Goal: Information Seeking & Learning: Find specific fact

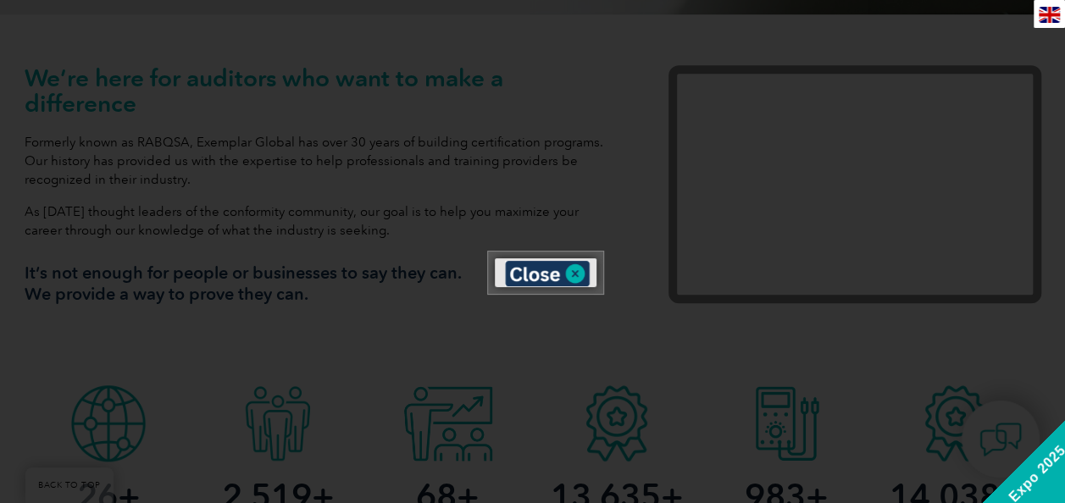
scroll to position [655, 0]
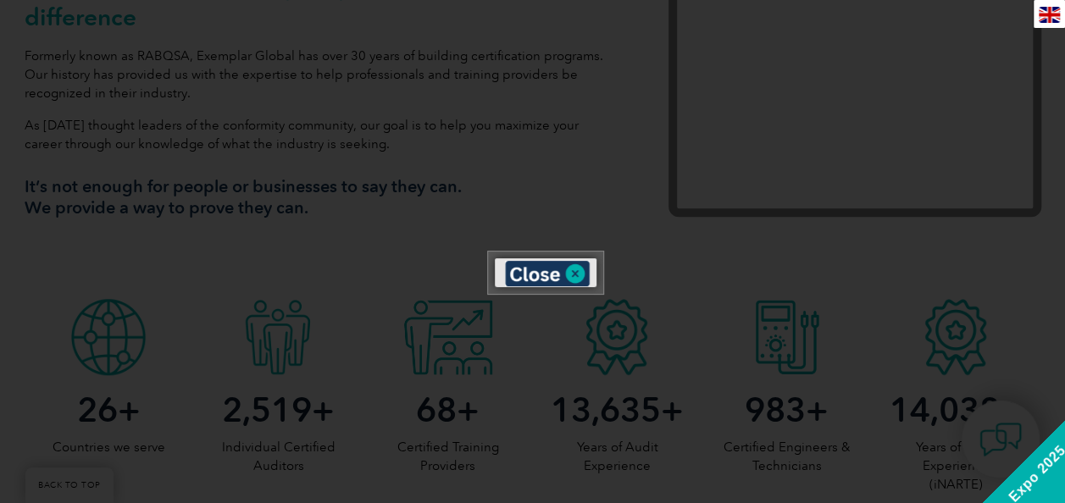
drag, startPoint x: 1071, startPoint y: 37, endPoint x: 1066, endPoint y: 92, distance: 54.5
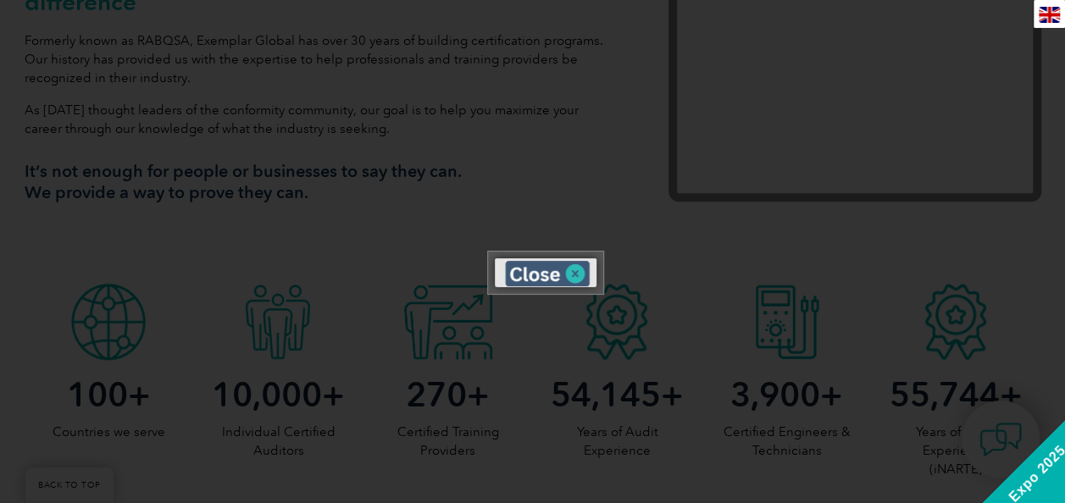
click at [573, 274] on img at bounding box center [547, 273] width 85 height 25
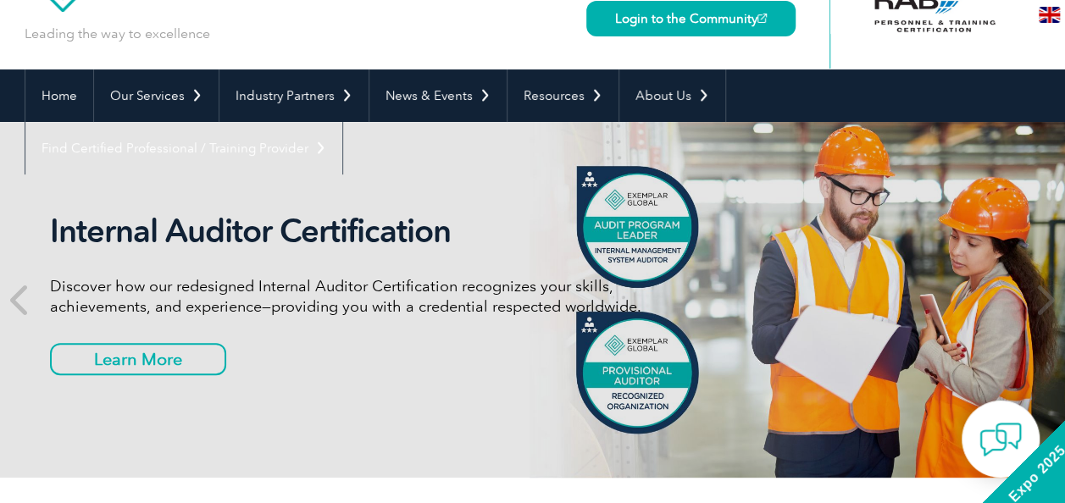
scroll to position [0, 0]
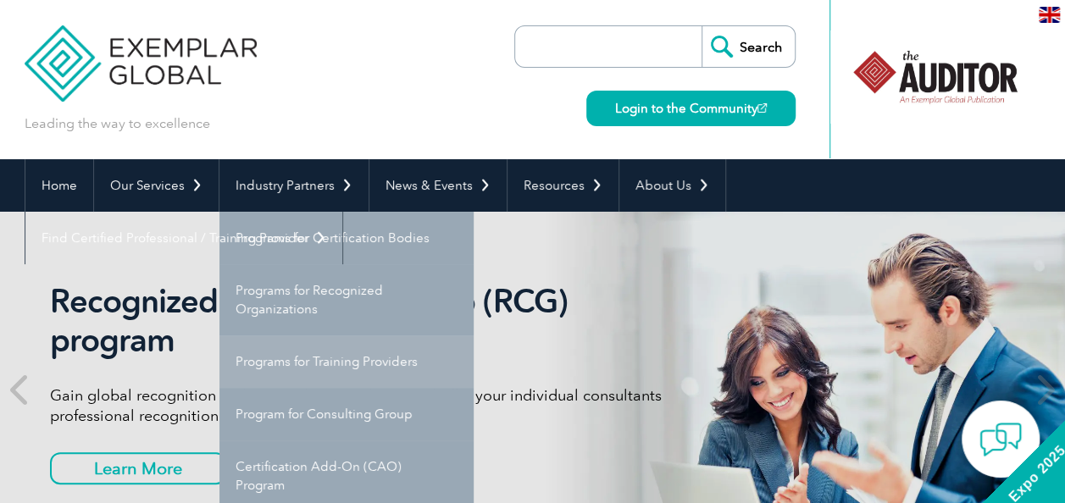
click at [331, 360] on link "Programs for Training Providers" at bounding box center [346, 362] width 254 height 53
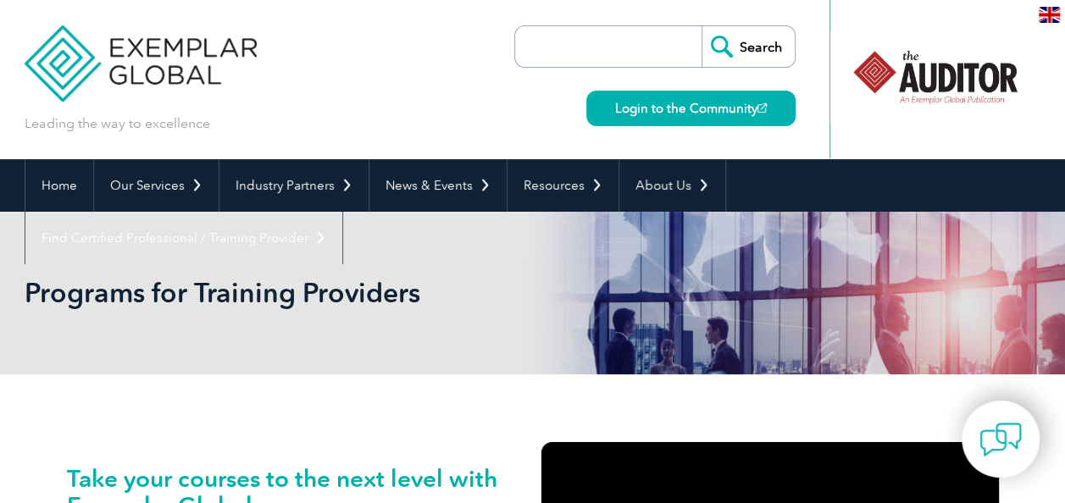
click at [587, 54] on input "search" at bounding box center [613, 46] width 178 height 41
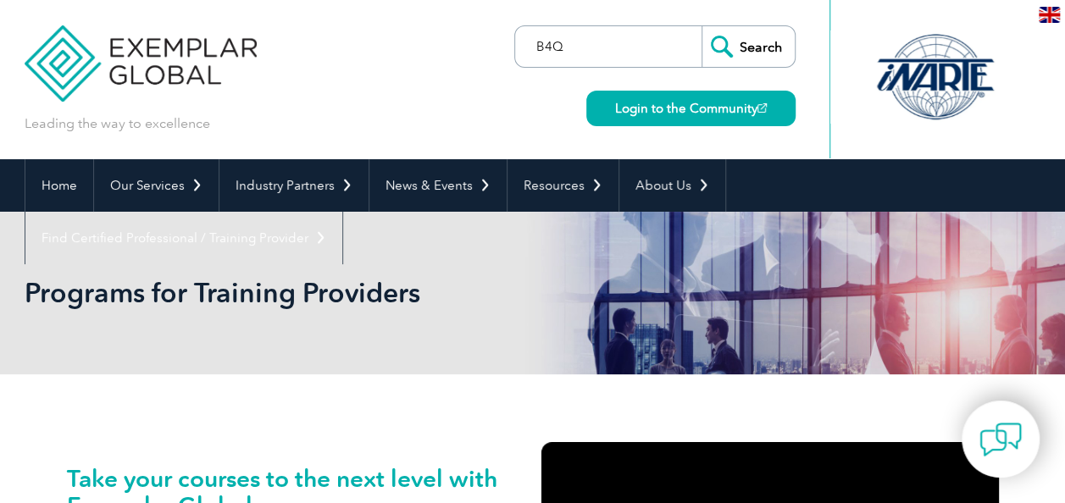
type input "B4Q"
click at [702, 26] on input "Search" at bounding box center [748, 46] width 93 height 41
click at [764, 53] on input "Search" at bounding box center [748, 46] width 93 height 41
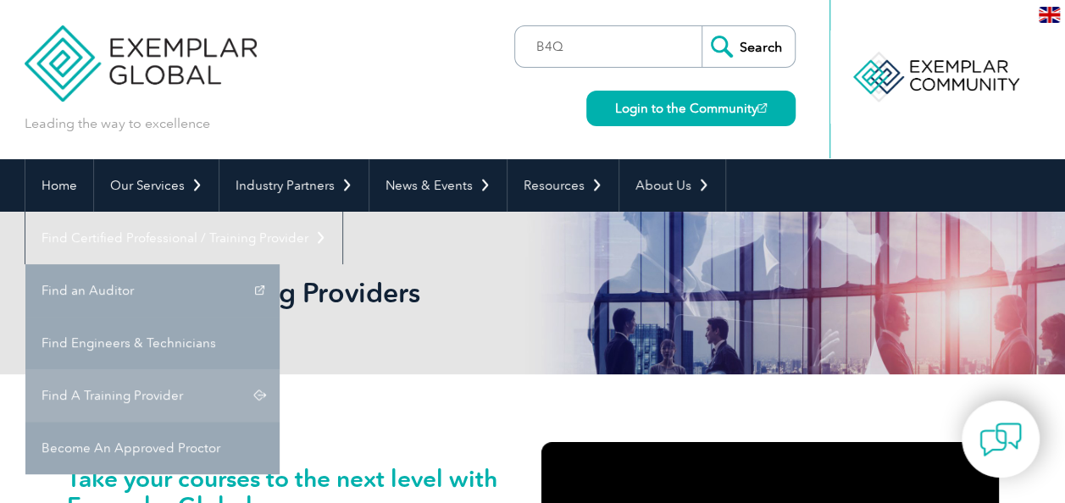
click at [280, 369] on link "Find A Training Provider" at bounding box center [152, 395] width 254 height 53
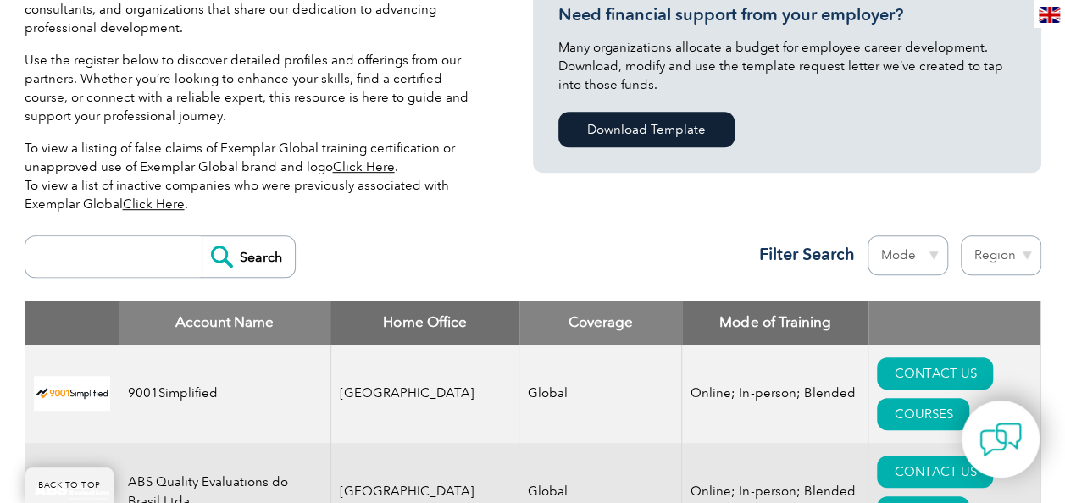
scroll to position [469, 0]
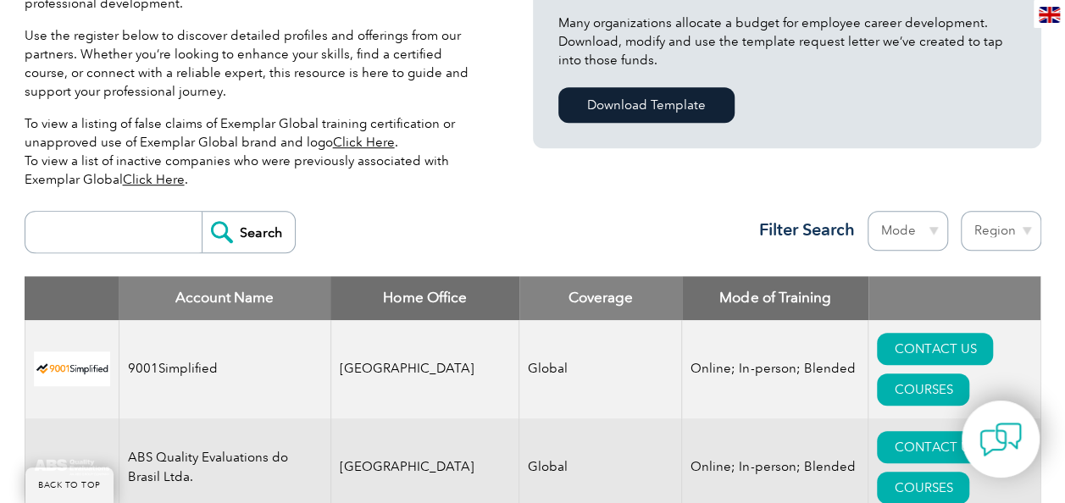
click at [100, 249] on input "search" at bounding box center [118, 232] width 168 height 41
type input "b4q"
click at [202, 212] on input "Search" at bounding box center [248, 232] width 93 height 41
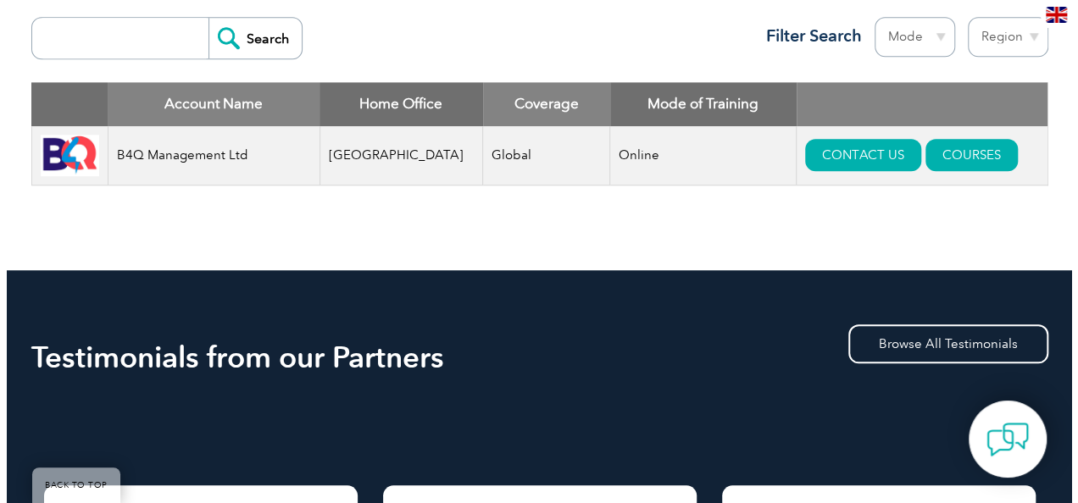
scroll to position [656, 0]
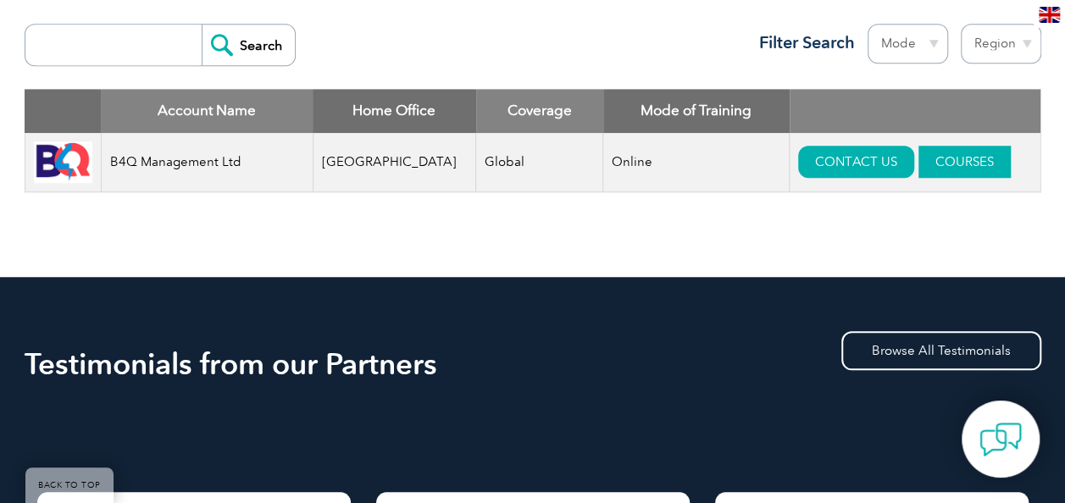
click at [932, 162] on link "COURSES" at bounding box center [964, 162] width 92 height 32
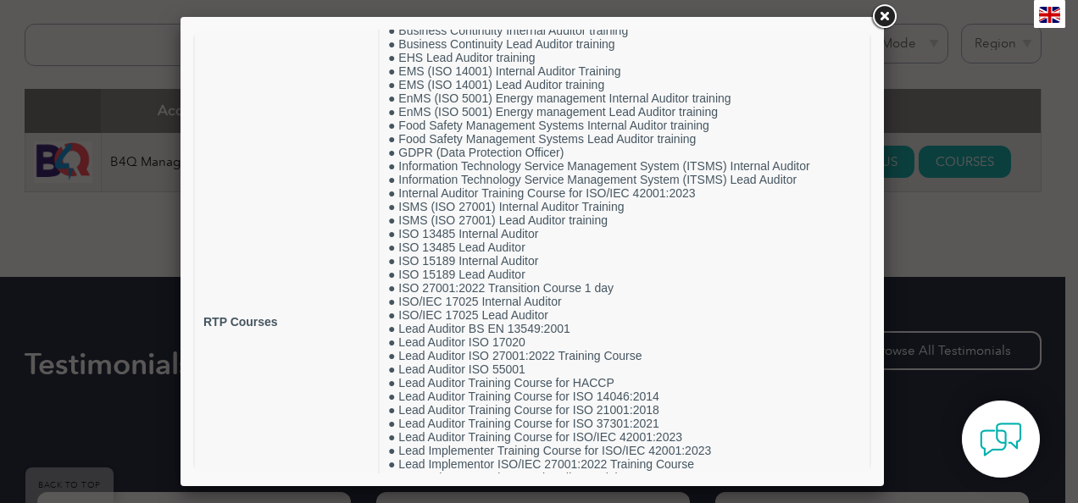
scroll to position [0, 0]
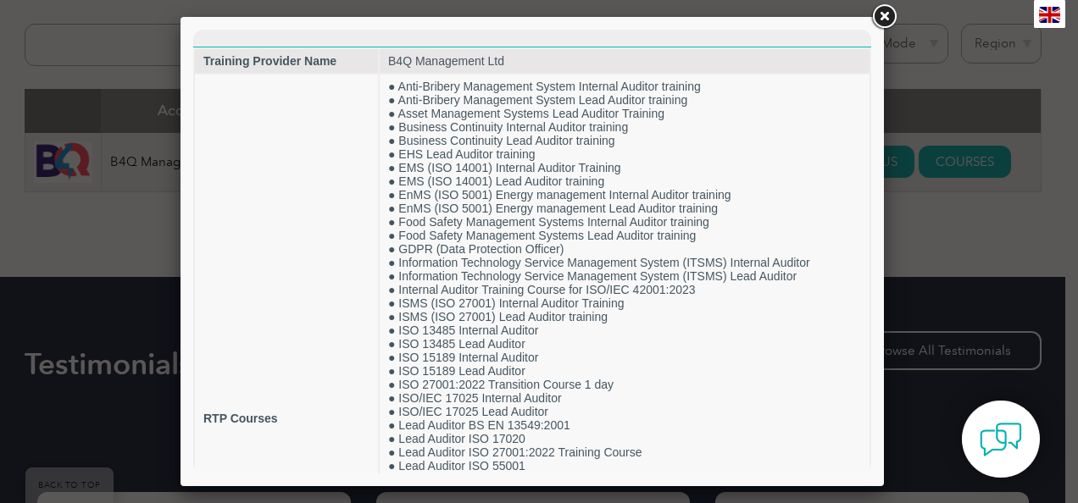
click at [881, 15] on link at bounding box center [883, 17] width 31 height 31
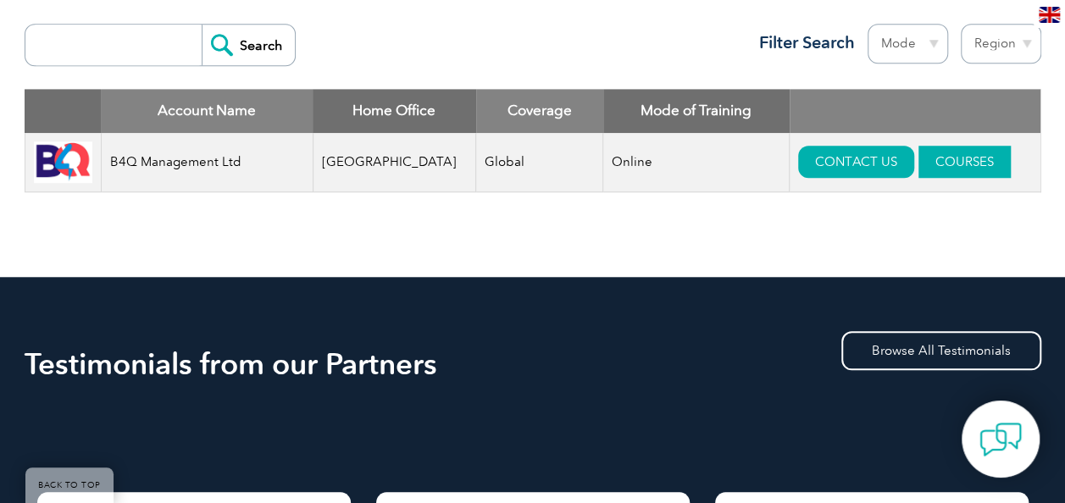
click at [940, 163] on link "COURSES" at bounding box center [964, 162] width 92 height 32
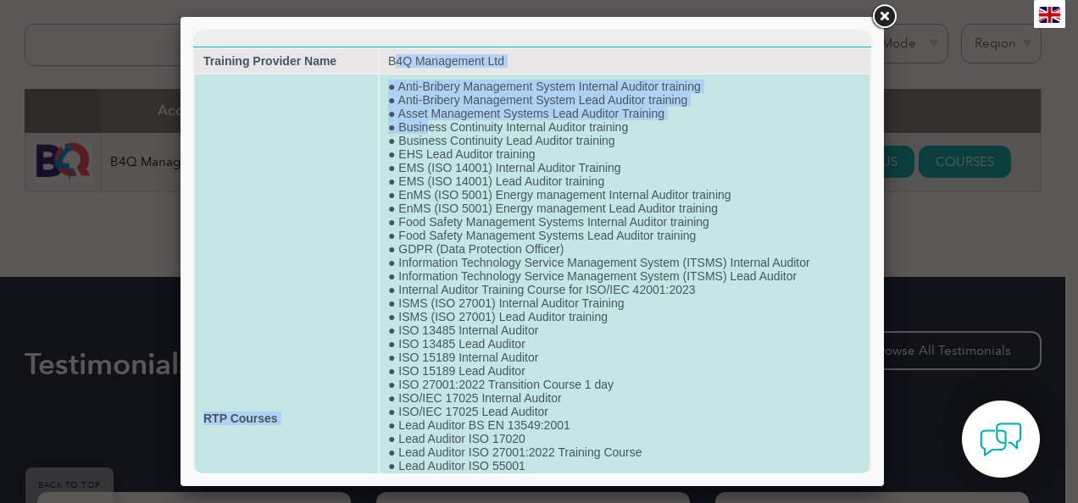
drag, startPoint x: 388, startPoint y: 59, endPoint x: 424, endPoint y: 130, distance: 79.6
click at [424, 130] on tbody "Training Provider Name B4Q Management Ltd RTP Courses ● Anti-Bribery Management…" at bounding box center [532, 418] width 674 height 739
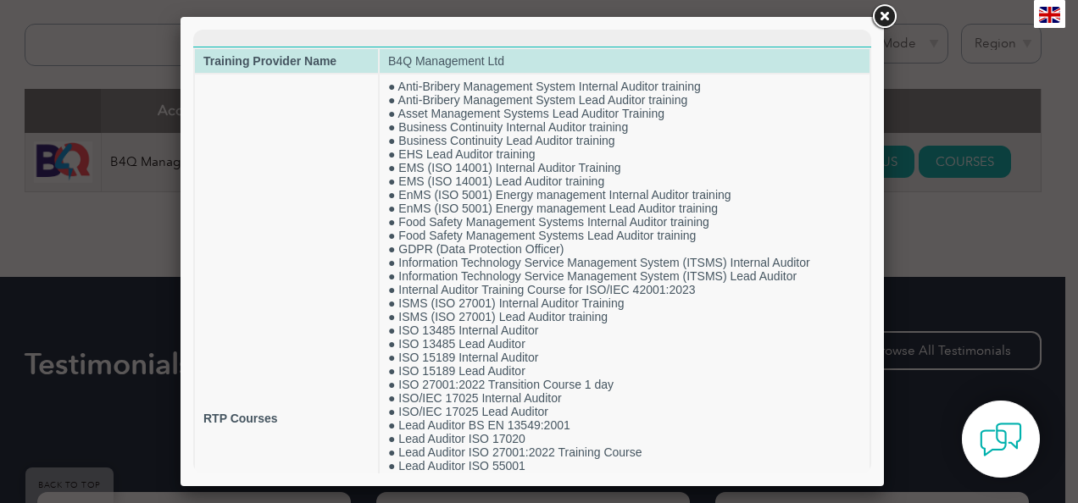
drag, startPoint x: 424, startPoint y: 130, endPoint x: 383, endPoint y: 58, distance: 83.4
click at [383, 58] on td "B4Q Management Ltd" at bounding box center [625, 61] width 490 height 24
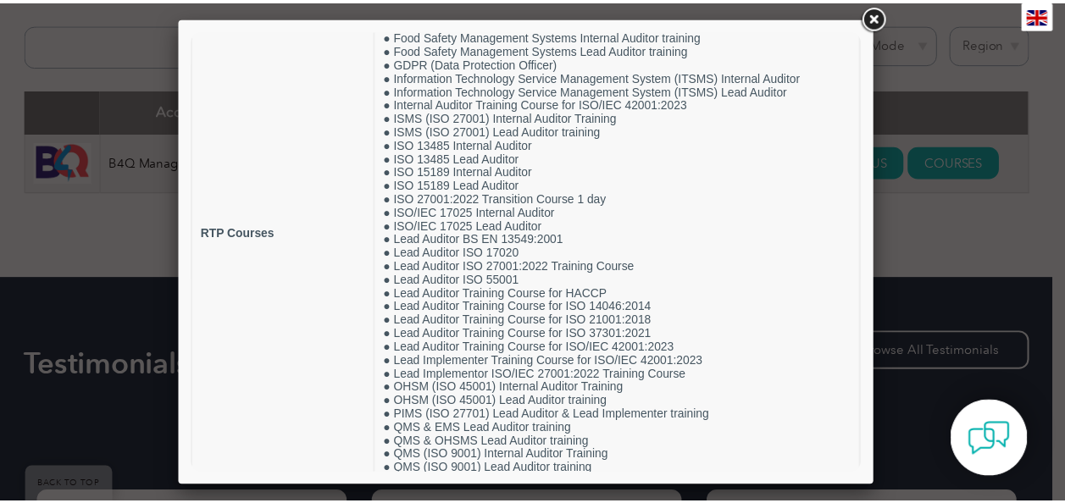
scroll to position [315, 0]
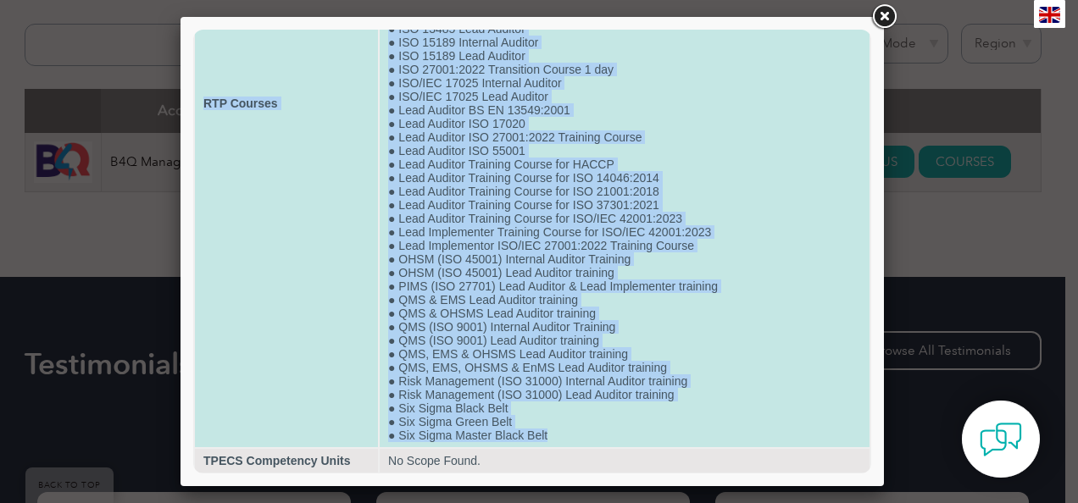
drag, startPoint x: 383, startPoint y: 58, endPoint x: 585, endPoint y: 435, distance: 428.3
click at [585, 435] on tbody "Training Provider Name B4Q Management Ltd RTP Courses ● Anti-Bribery Management…" at bounding box center [532, 103] width 674 height 739
copy tbody "B4Q Management Ltd RTP Courses ● Anti-Bribery Management System Internal Audito…"
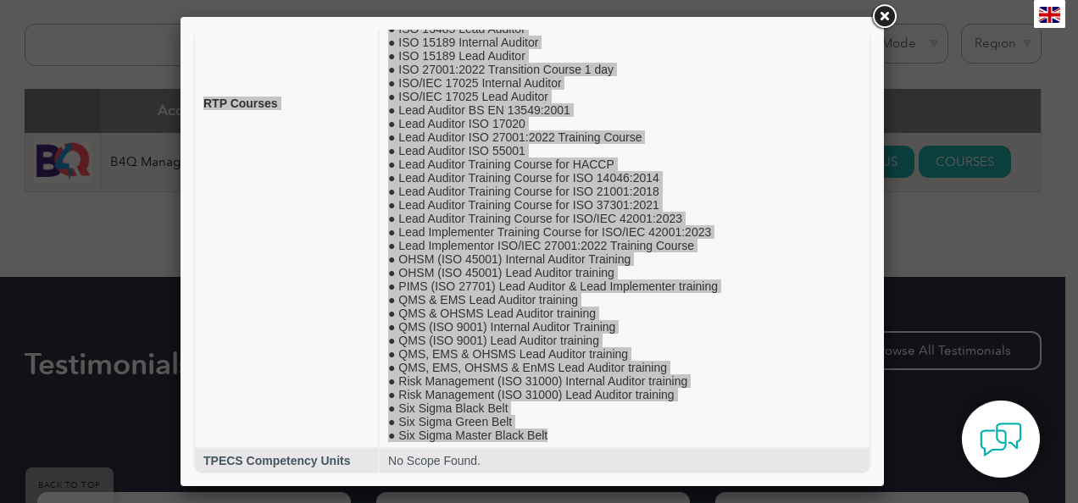
click at [888, 26] on link at bounding box center [883, 17] width 31 height 31
